Goal: Information Seeking & Learning: Learn about a topic

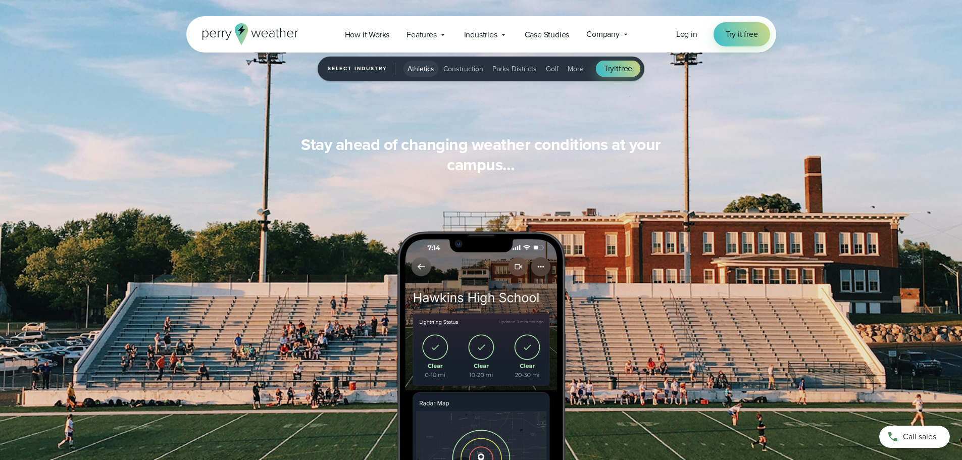
scroll to position [909, 0]
click at [380, 30] on span "How it Works" at bounding box center [367, 35] width 45 height 12
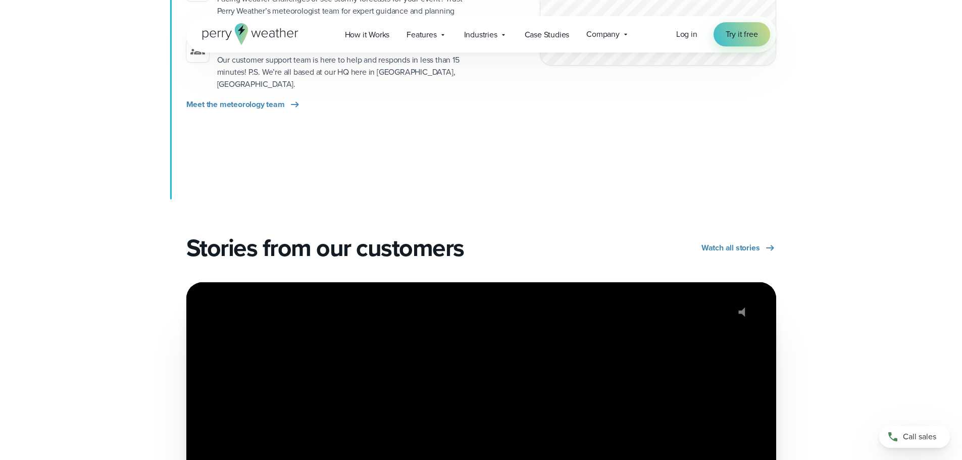
scroll to position [1768, 0]
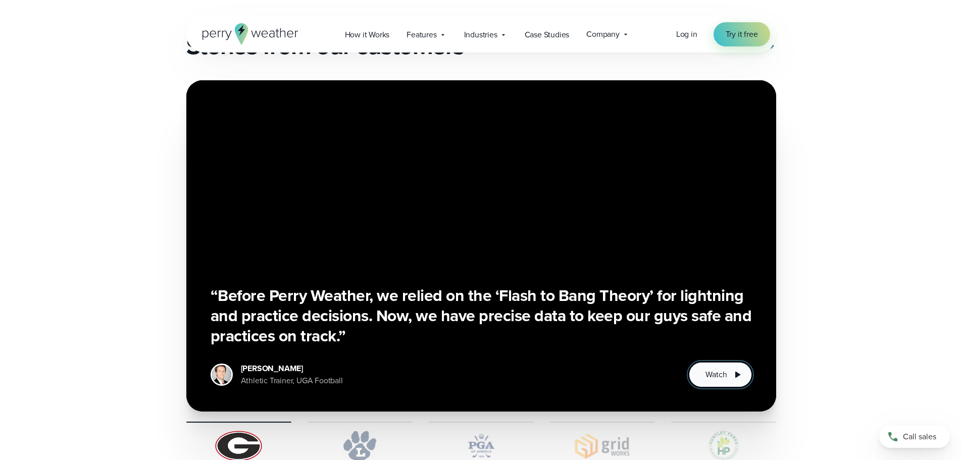
click at [711, 369] on span "Watch" at bounding box center [716, 375] width 21 height 12
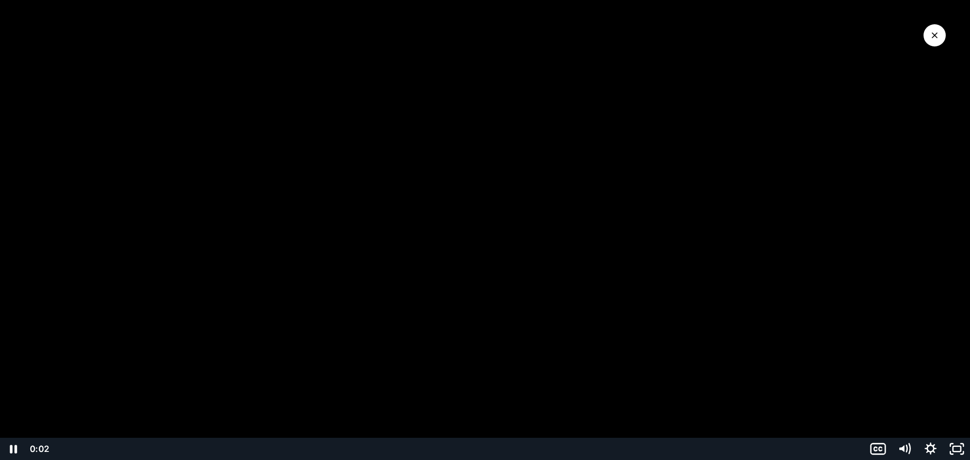
click at [123, 449] on div "Playbar" at bounding box center [457, 449] width 801 height 22
click at [191, 449] on div "Playbar" at bounding box center [457, 449] width 801 height 22
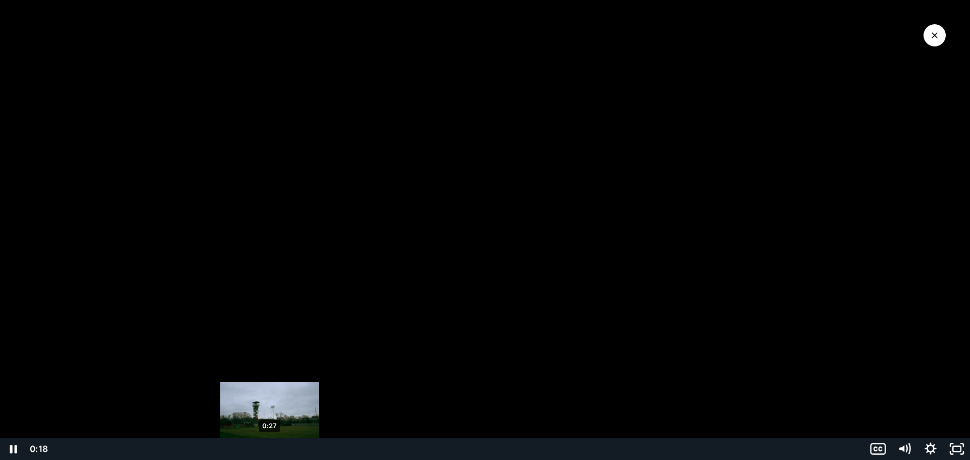
click at [270, 451] on div "0:27" at bounding box center [457, 449] width 801 height 22
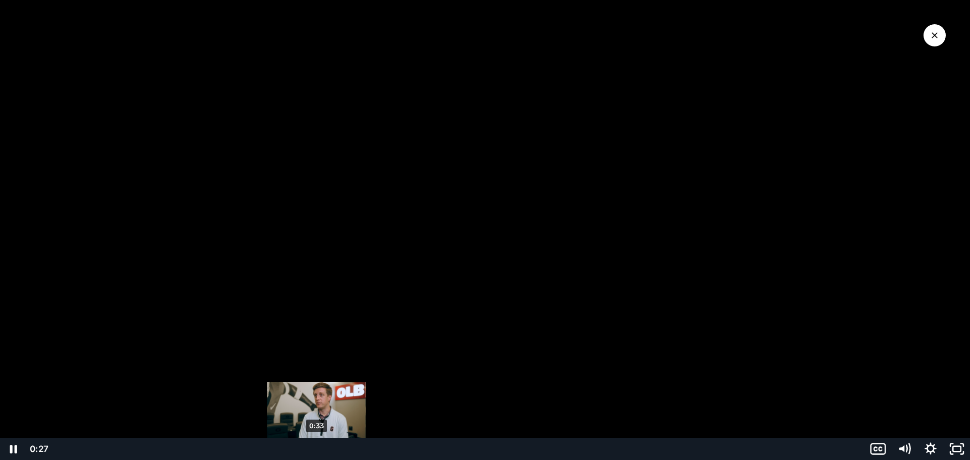
click at [320, 451] on div "0:33" at bounding box center [457, 449] width 801 height 22
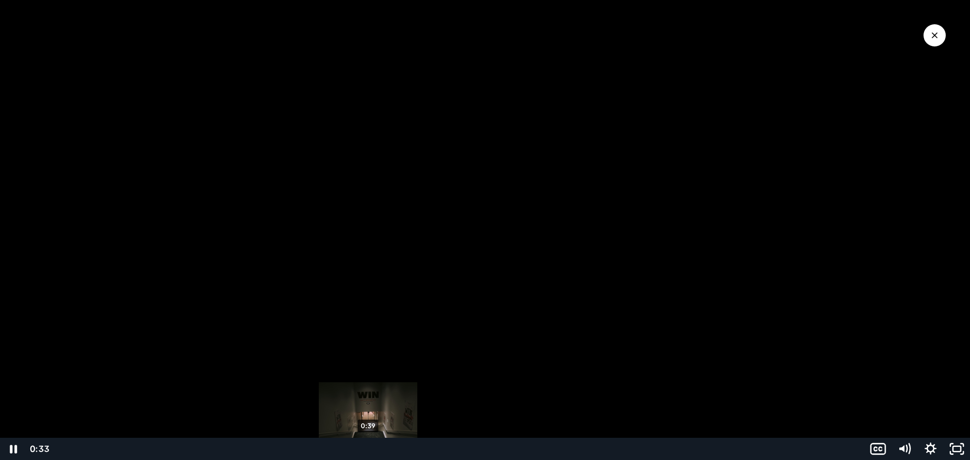
click at [383, 451] on div "0:39" at bounding box center [457, 449] width 801 height 22
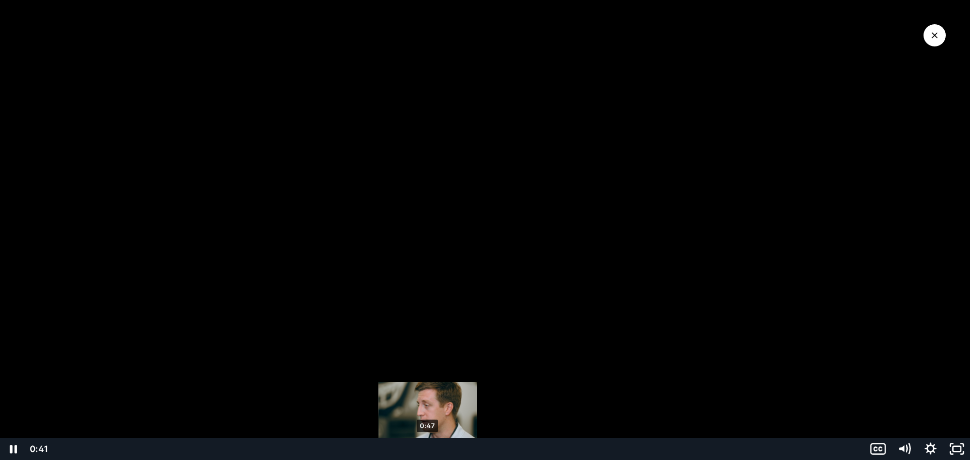
click at [428, 449] on div "0:47" at bounding box center [457, 449] width 801 height 22
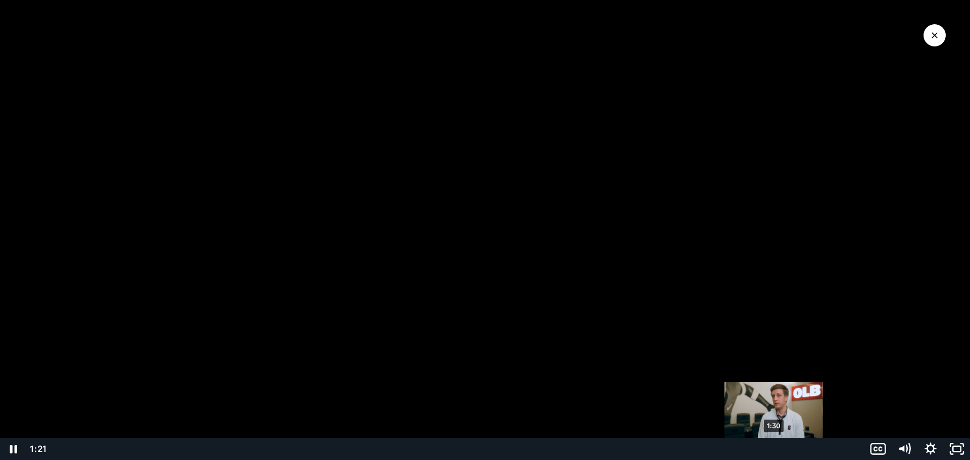
click at [786, 449] on div "1:30" at bounding box center [457, 449] width 801 height 22
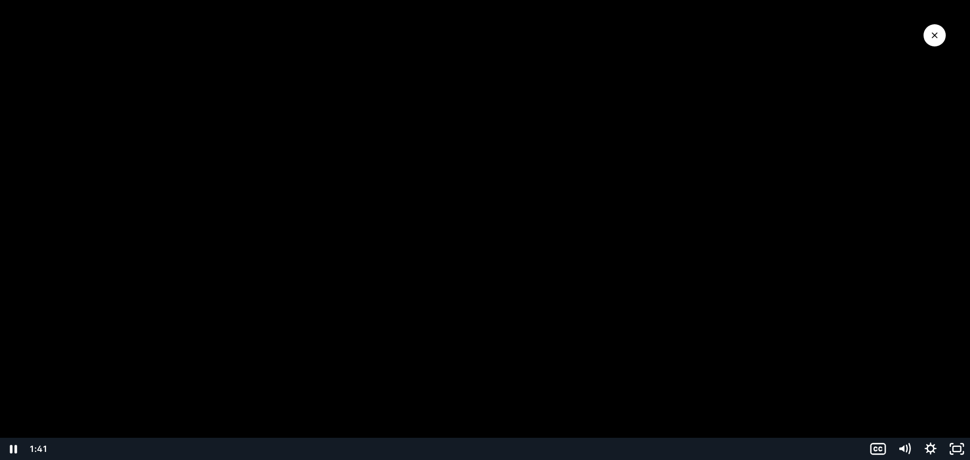
click at [946, 38] on div at bounding box center [485, 230] width 970 height 460
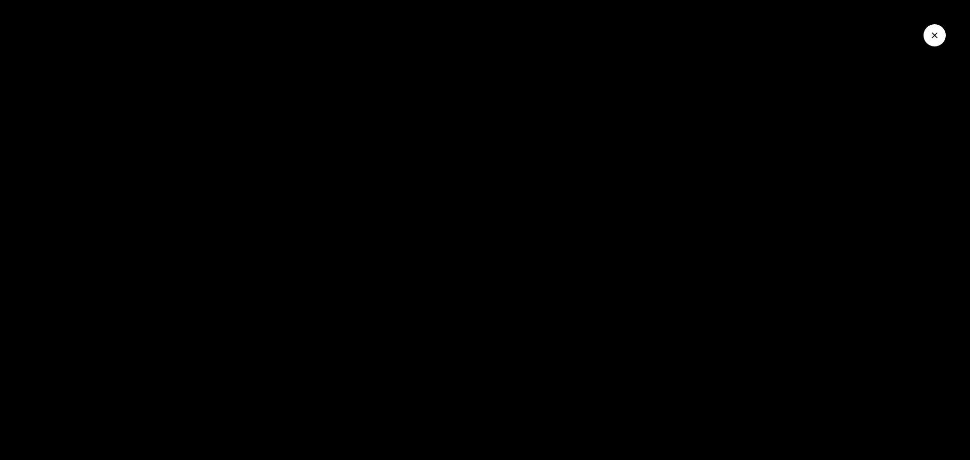
click at [936, 36] on icon "Close Video" at bounding box center [935, 35] width 6 height 6
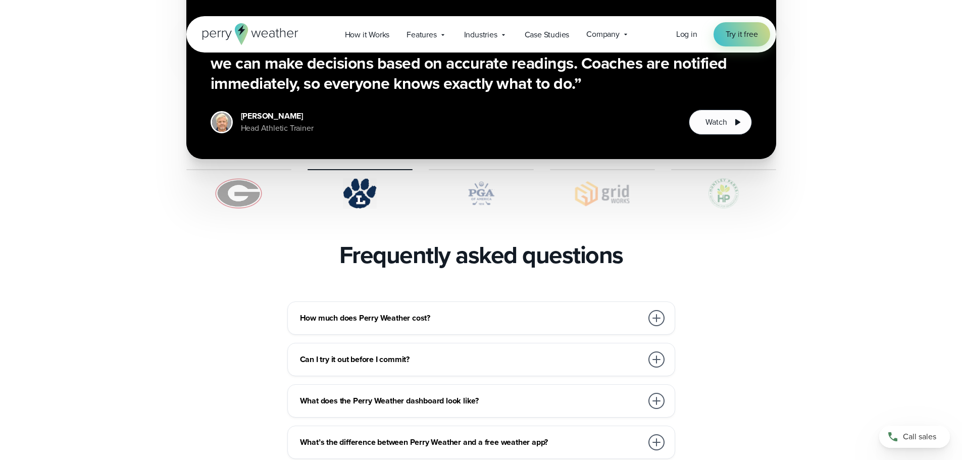
scroll to position [2071, 0]
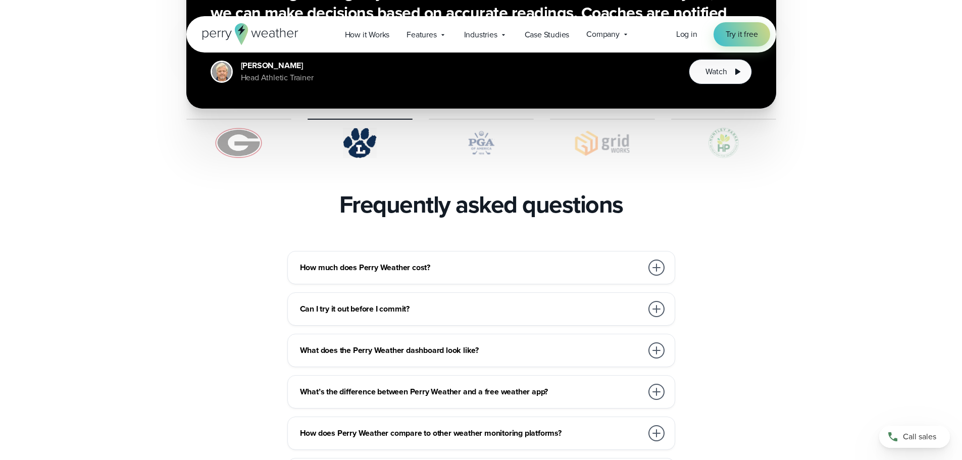
click at [654, 260] on div at bounding box center [657, 268] width 16 height 16
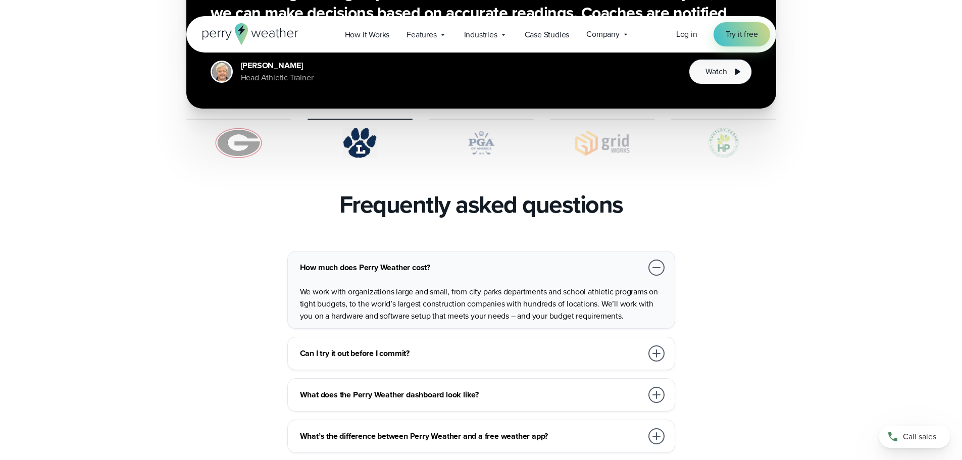
click at [654, 260] on div at bounding box center [657, 268] width 16 height 16
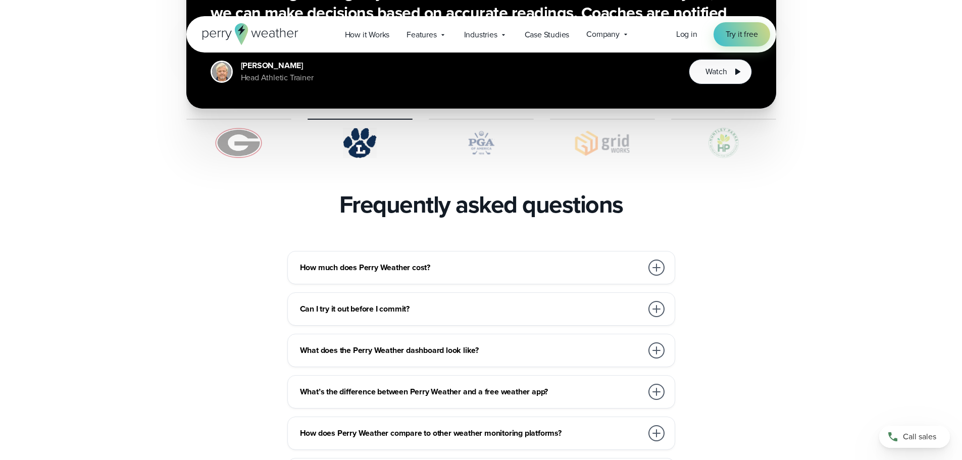
click at [659, 301] on div at bounding box center [657, 309] width 16 height 16
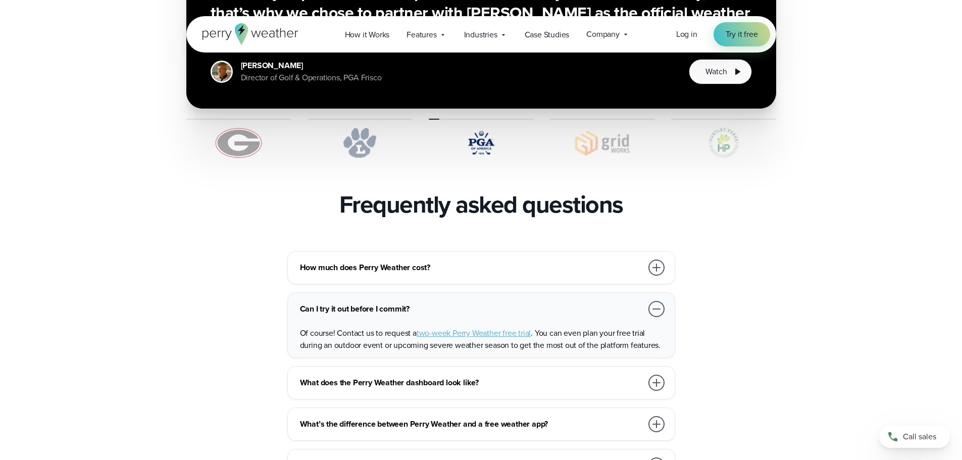
click at [658, 301] on div at bounding box center [657, 309] width 16 height 16
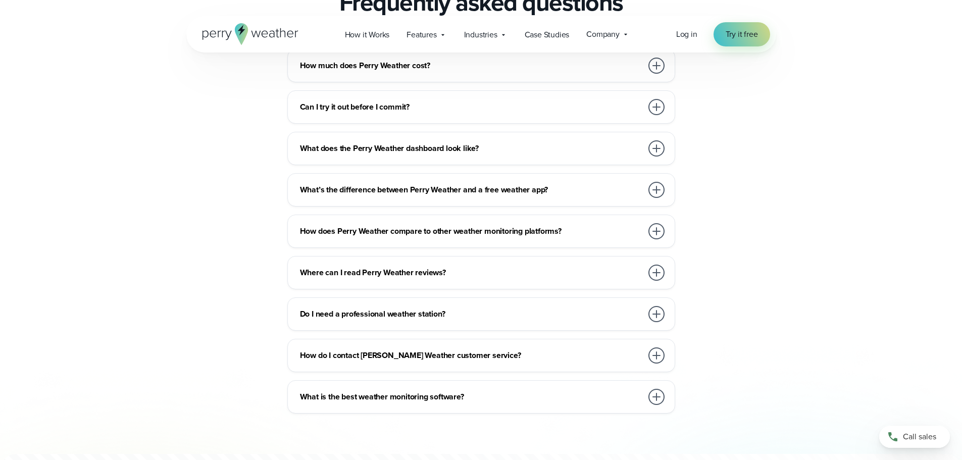
scroll to position [2324, 0]
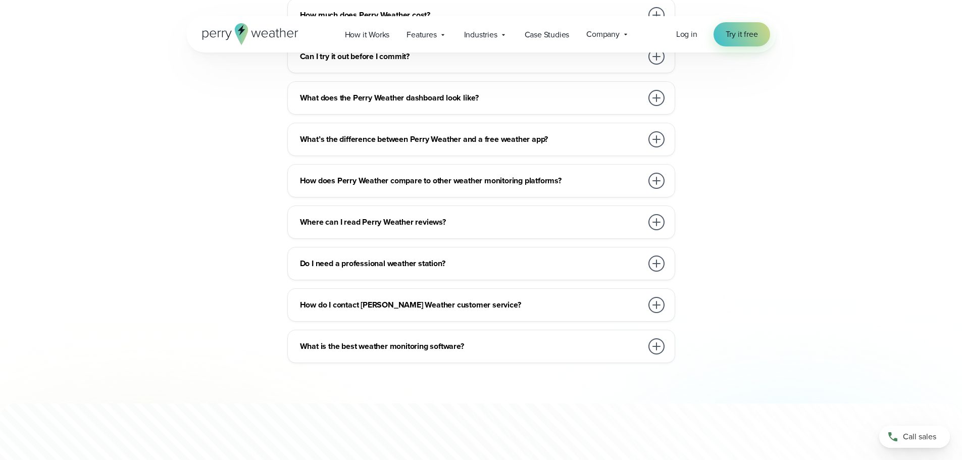
click at [657, 173] on div at bounding box center [657, 181] width 16 height 16
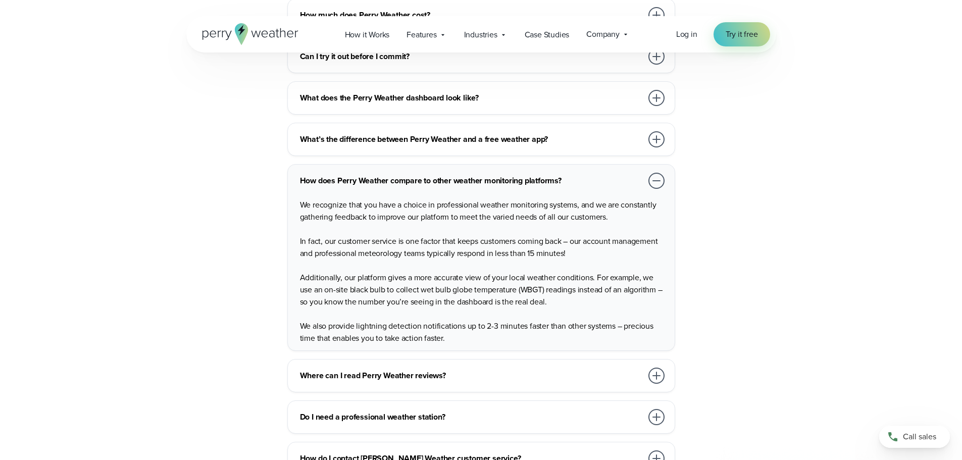
click at [662, 173] on div at bounding box center [657, 181] width 16 height 16
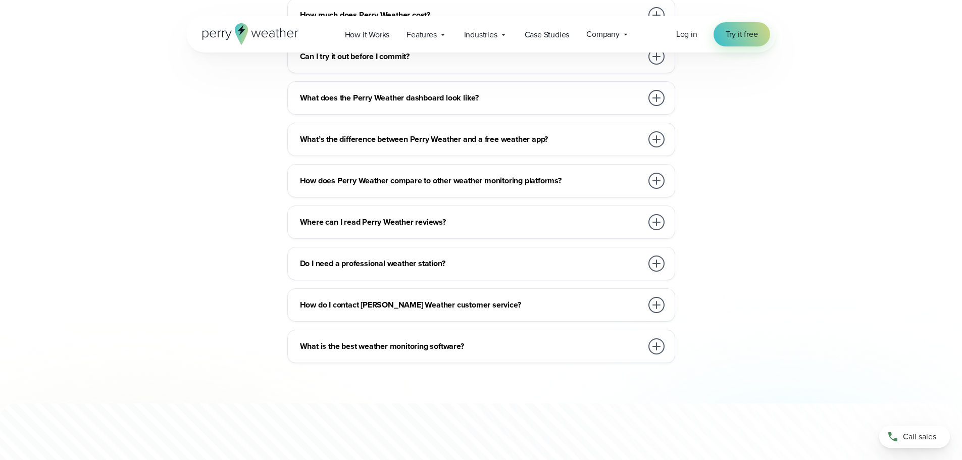
click at [651, 214] on div at bounding box center [657, 222] width 16 height 16
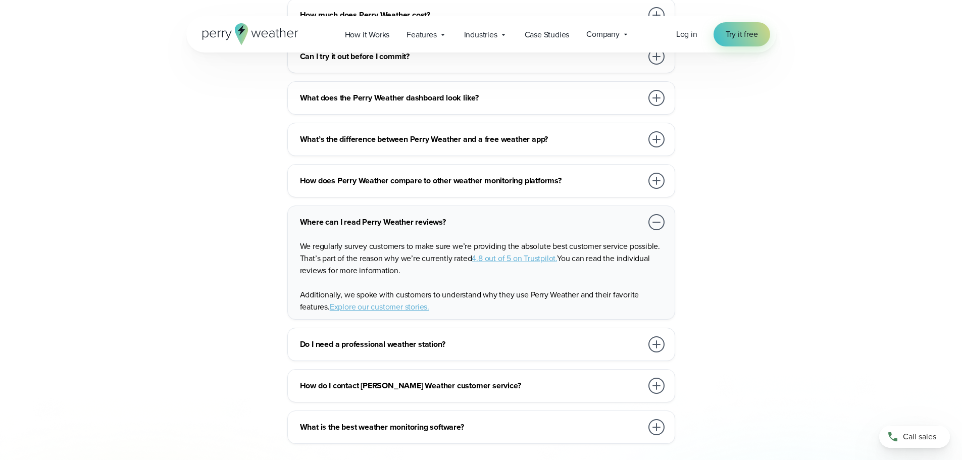
click at [651, 214] on div at bounding box center [657, 222] width 16 height 16
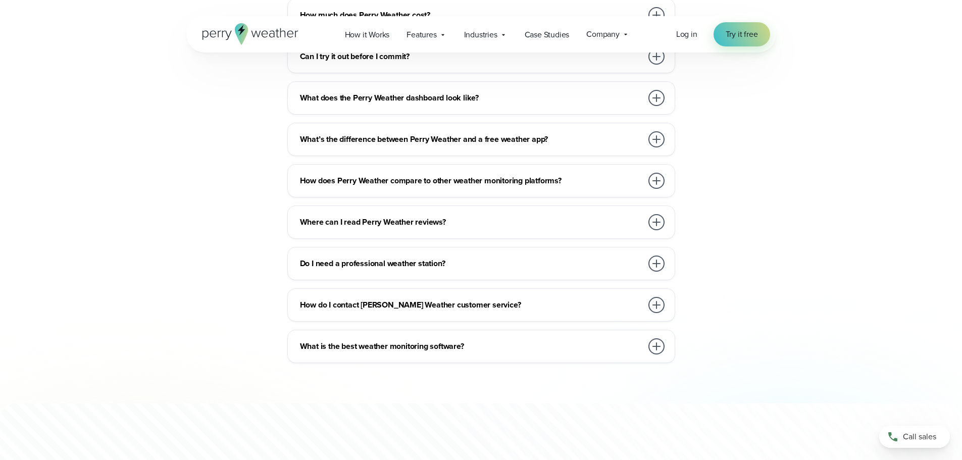
click at [660, 256] on div at bounding box center [657, 264] width 16 height 16
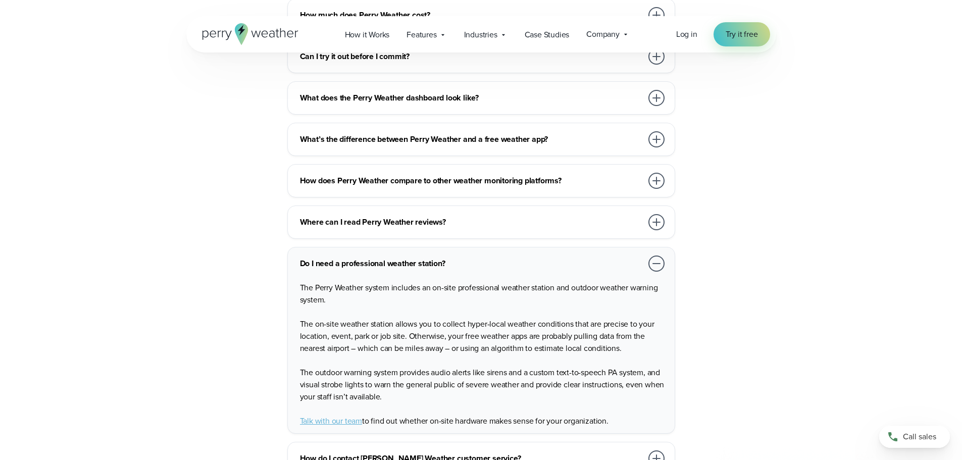
click at [659, 256] on div at bounding box center [657, 264] width 16 height 16
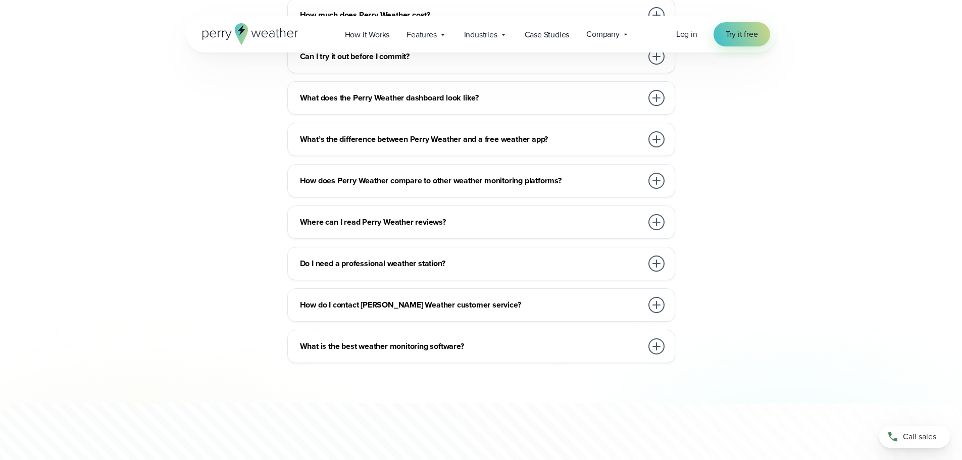
click at [651, 297] on div at bounding box center [657, 305] width 16 height 16
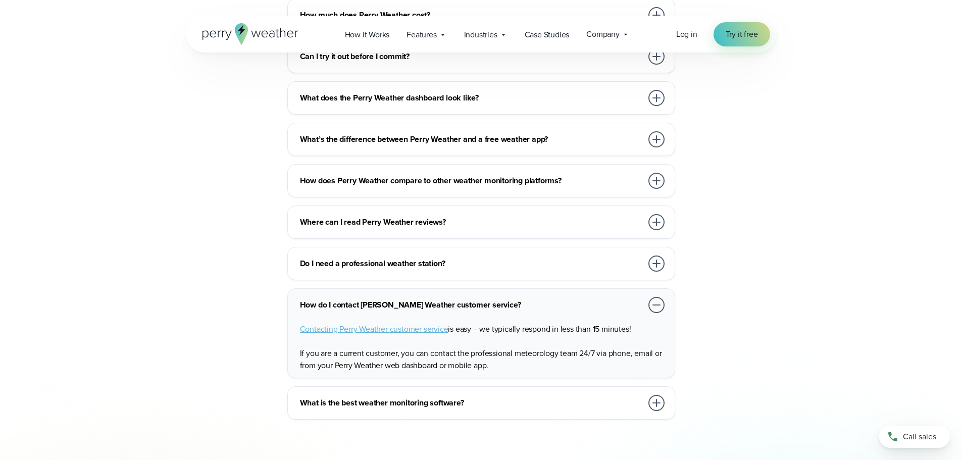
click at [651, 297] on div at bounding box center [657, 305] width 16 height 16
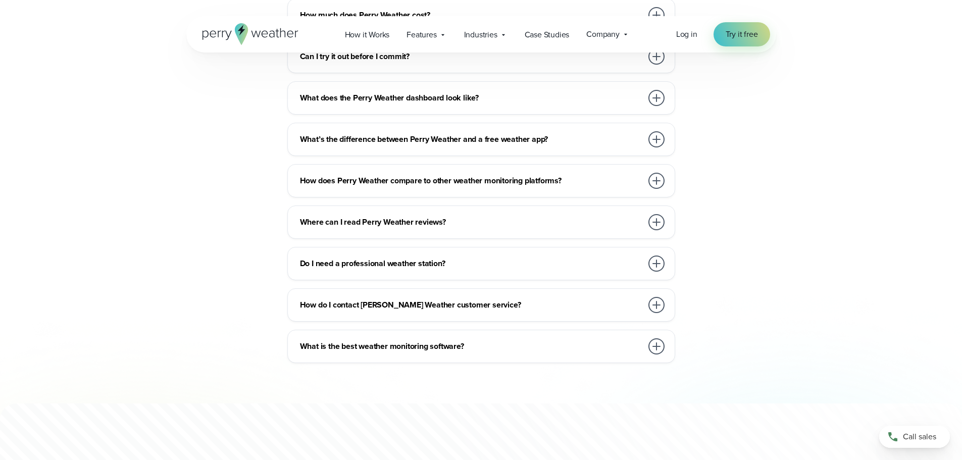
click at [650, 338] on div at bounding box center [657, 346] width 16 height 16
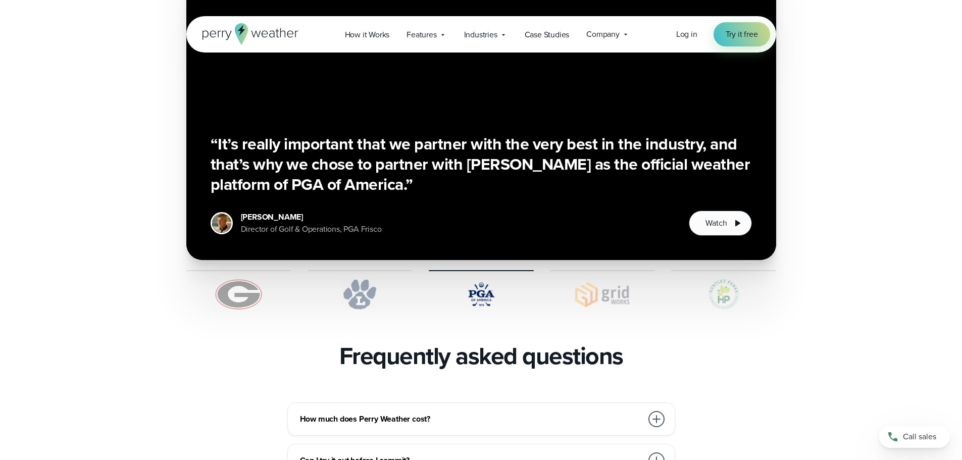
scroll to position [1718, 0]
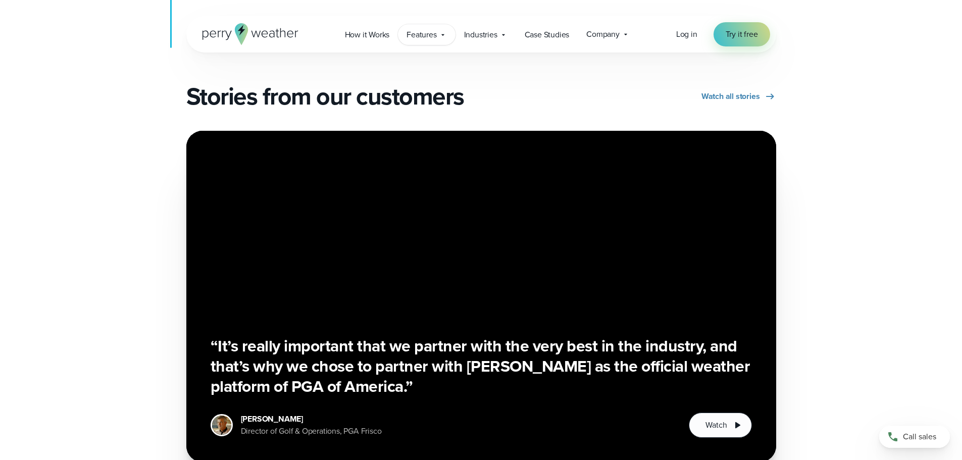
click at [431, 37] on span "Features" at bounding box center [422, 35] width 30 height 12
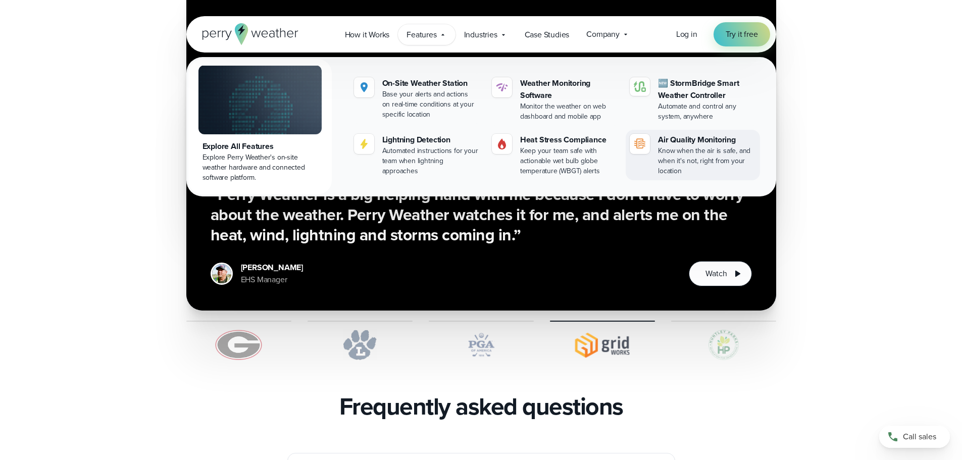
scroll to position [1970, 0]
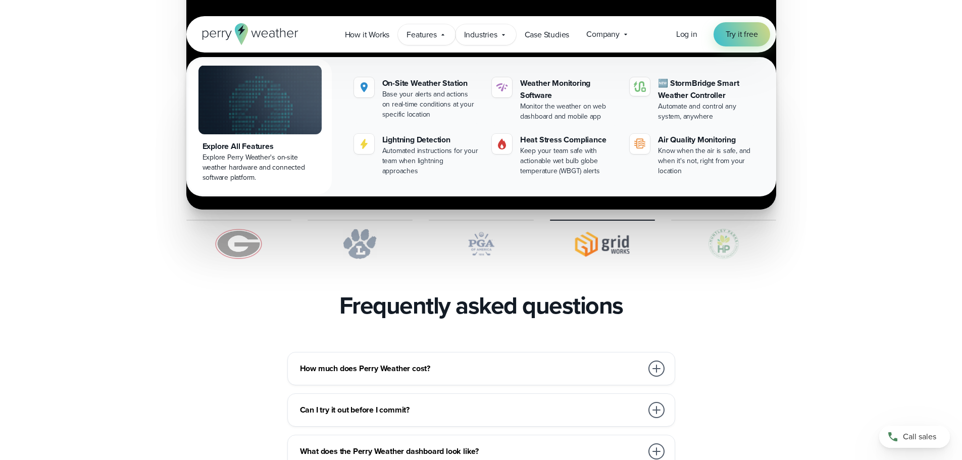
click at [493, 36] on span "Industries" at bounding box center [480, 35] width 33 height 12
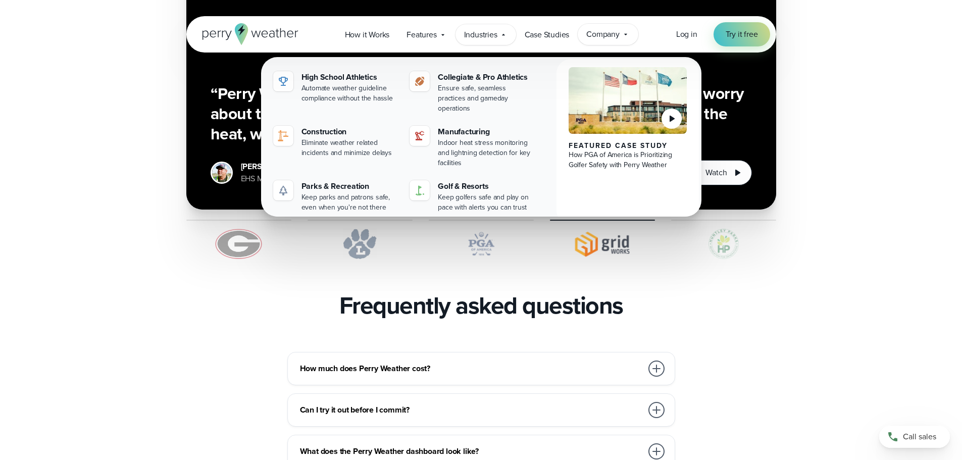
click at [615, 37] on span "Company" at bounding box center [602, 34] width 33 height 12
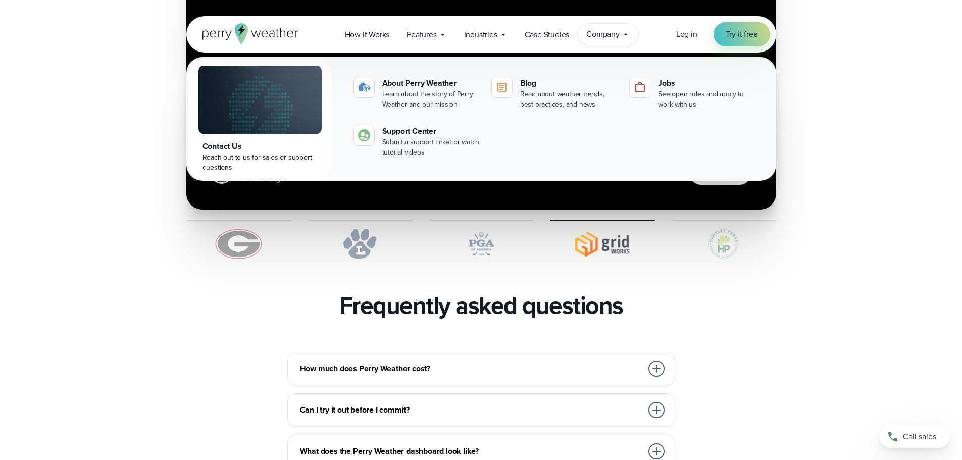
click at [655, 291] on div "Frequently asked questions" at bounding box center [481, 305] width 590 height 28
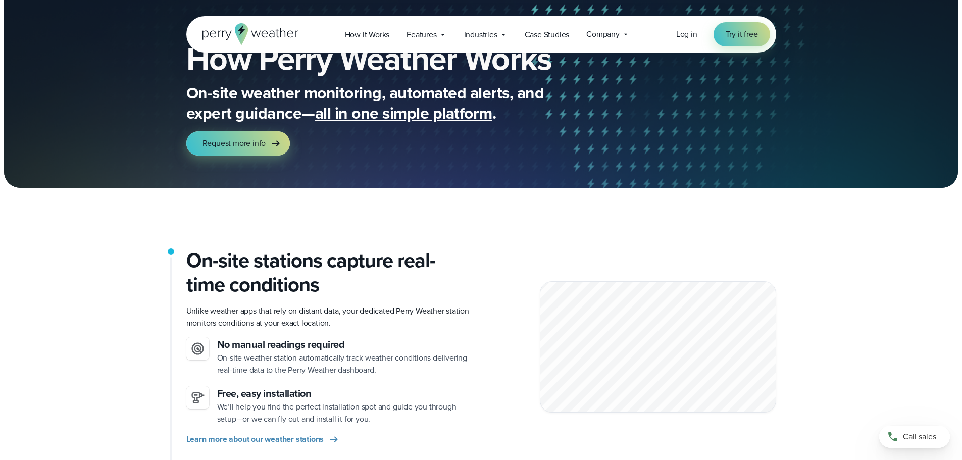
scroll to position [0, 0]
